Goal: Contribute content: Add original content to the website for others to see

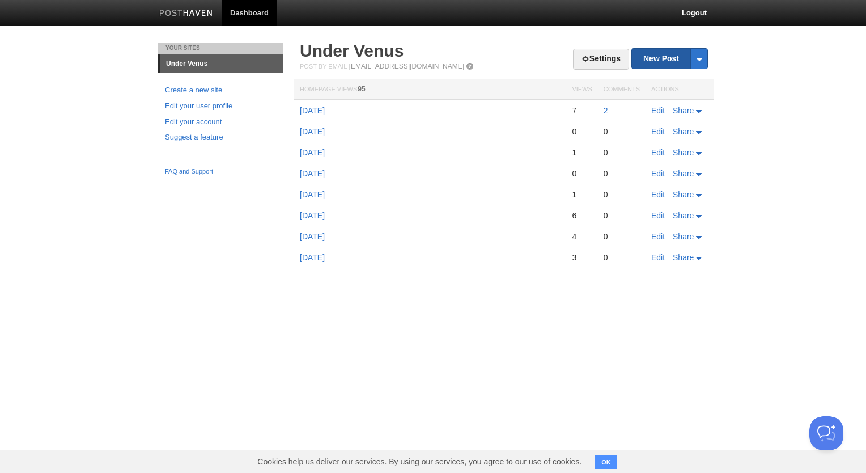
click at [666, 62] on link "New Post" at bounding box center [669, 59] width 75 height 20
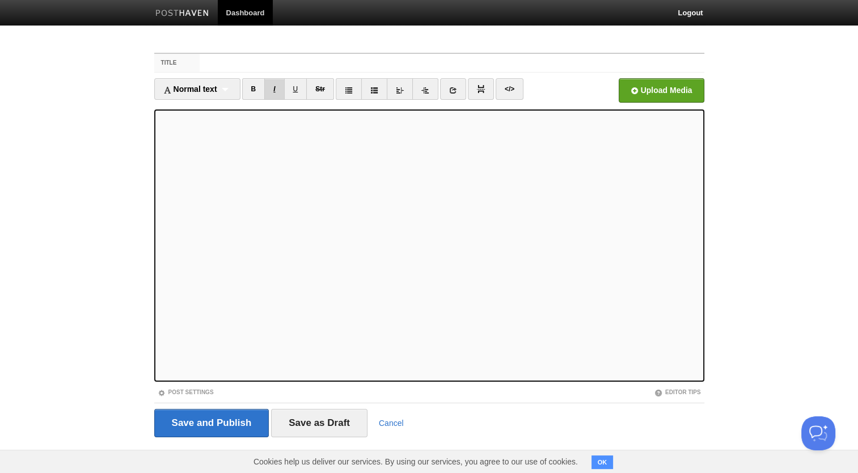
click at [276, 92] on link "I" at bounding box center [274, 89] width 20 height 22
click at [296, 94] on link "U" at bounding box center [295, 89] width 23 height 22
click at [231, 421] on input "Save and Publish" at bounding box center [211, 423] width 115 height 28
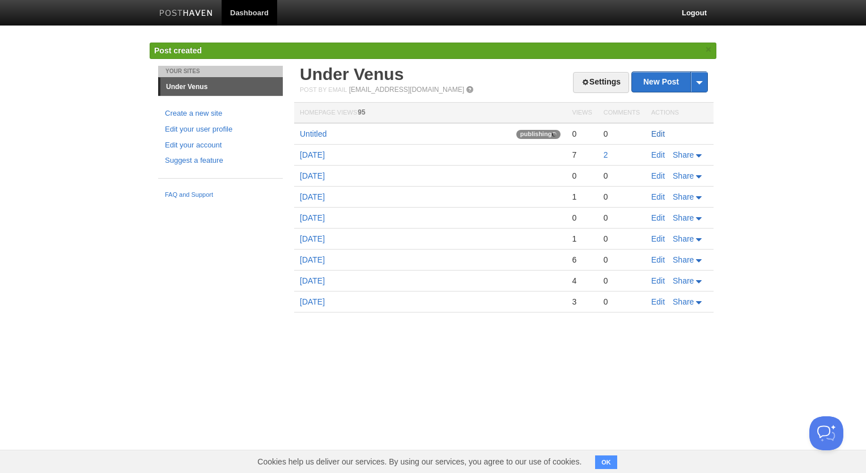
click at [658, 133] on link "Edit" at bounding box center [658, 133] width 14 height 9
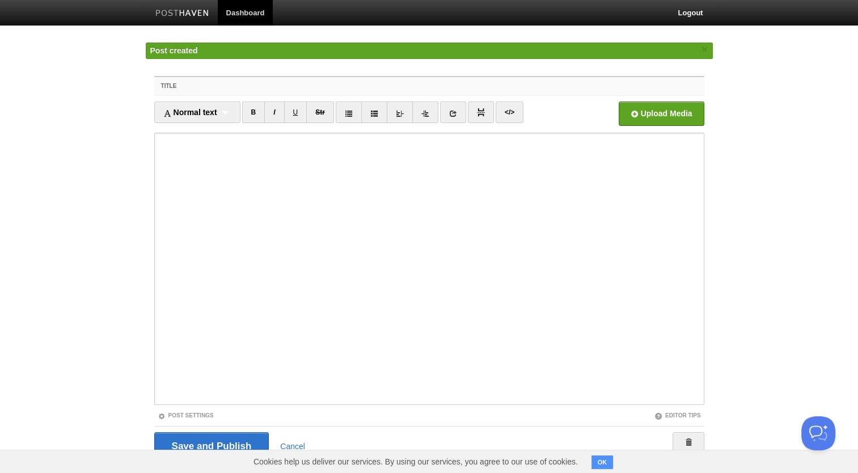
click at [224, 88] on input "Title" at bounding box center [452, 86] width 504 height 18
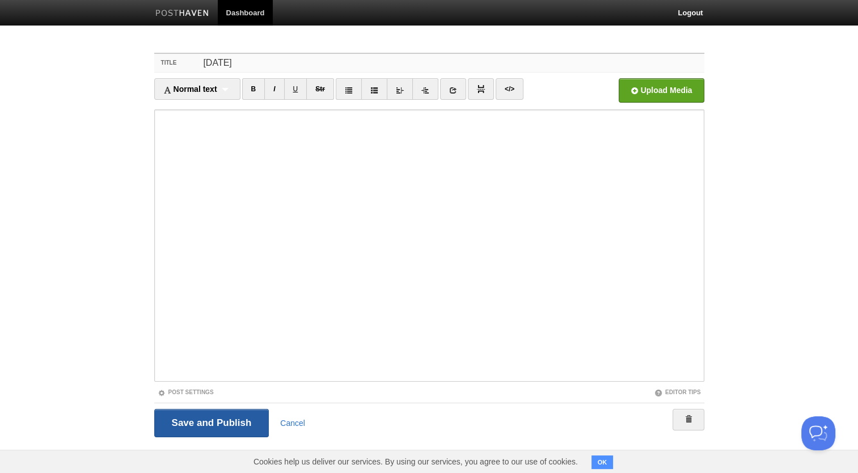
type input "[DATE]"
click at [228, 417] on input "Save and Publish" at bounding box center [211, 423] width 115 height 28
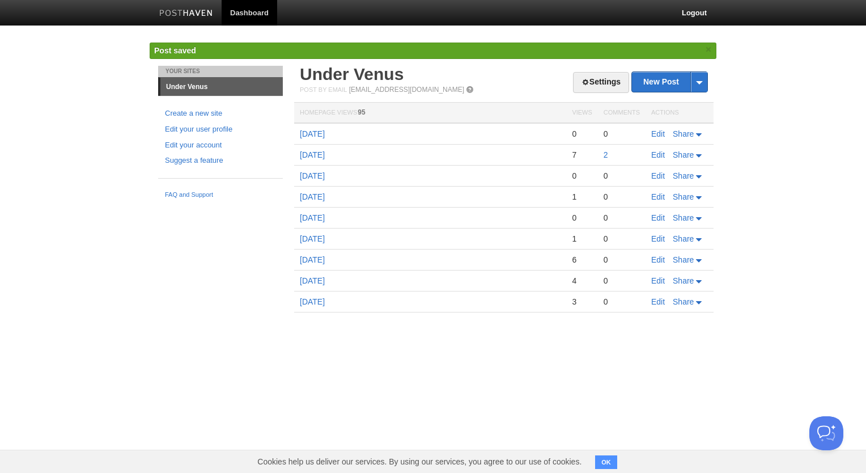
click at [200, 9] on link at bounding box center [186, 15] width 71 height 26
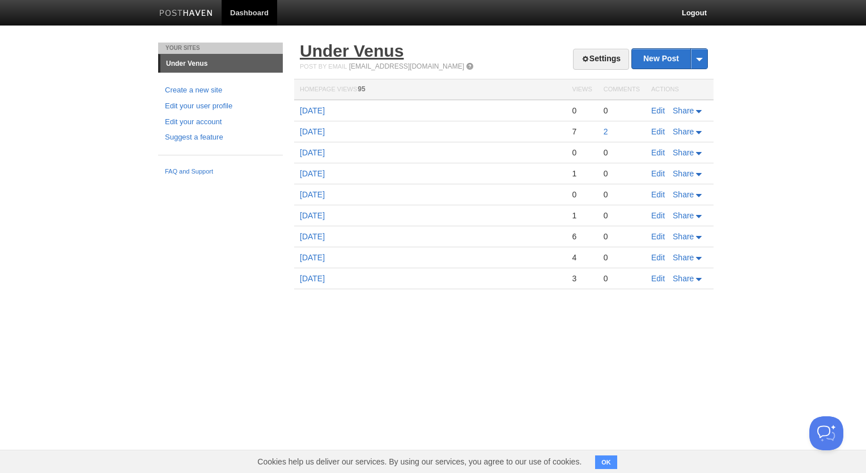
click at [372, 45] on link "Under Venus" at bounding box center [352, 50] width 104 height 19
